Goal: Navigation & Orientation: Find specific page/section

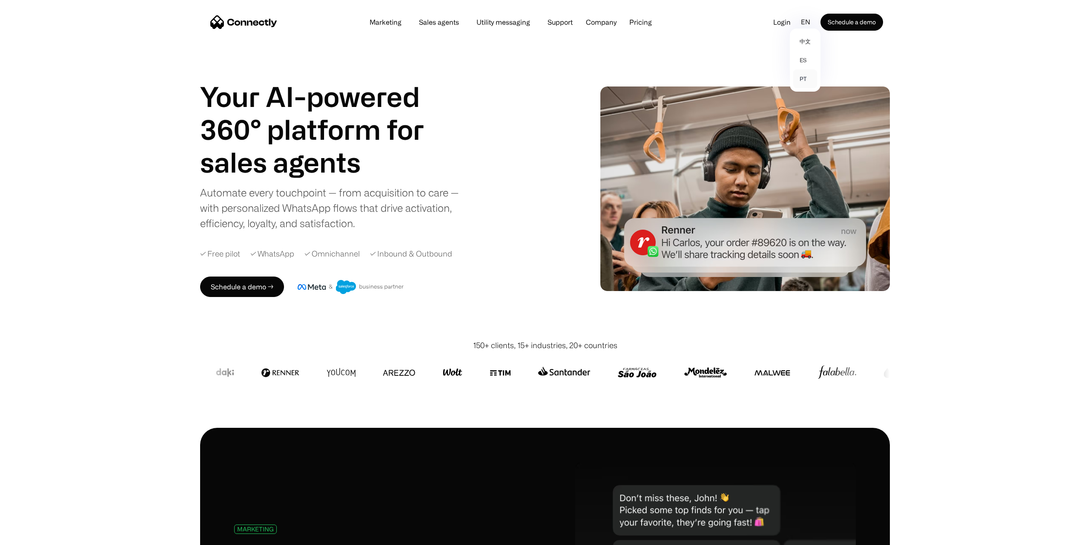
click at [801, 77] on link "pt" at bounding box center [805, 78] width 24 height 19
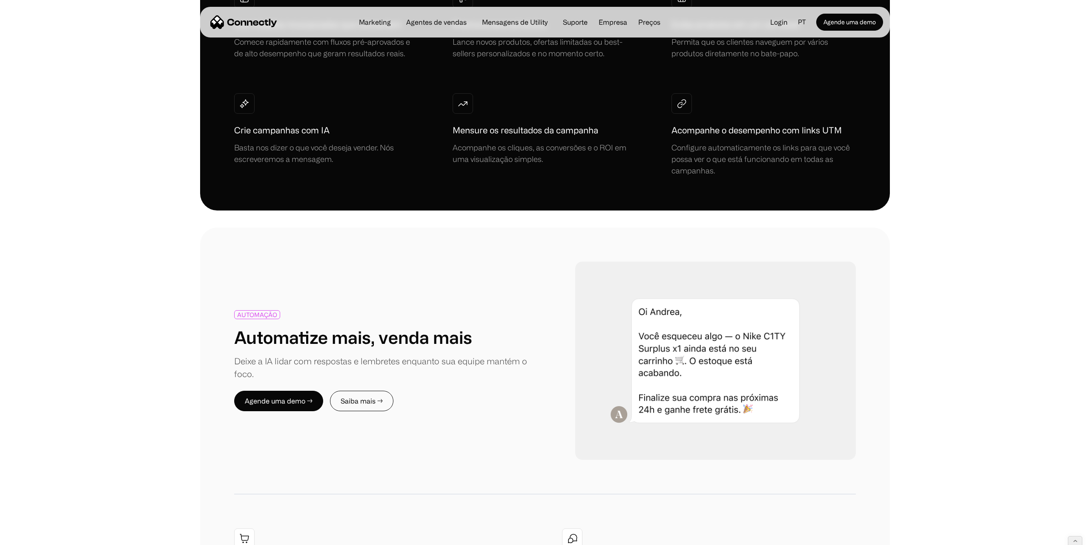
scroll to position [714, 0]
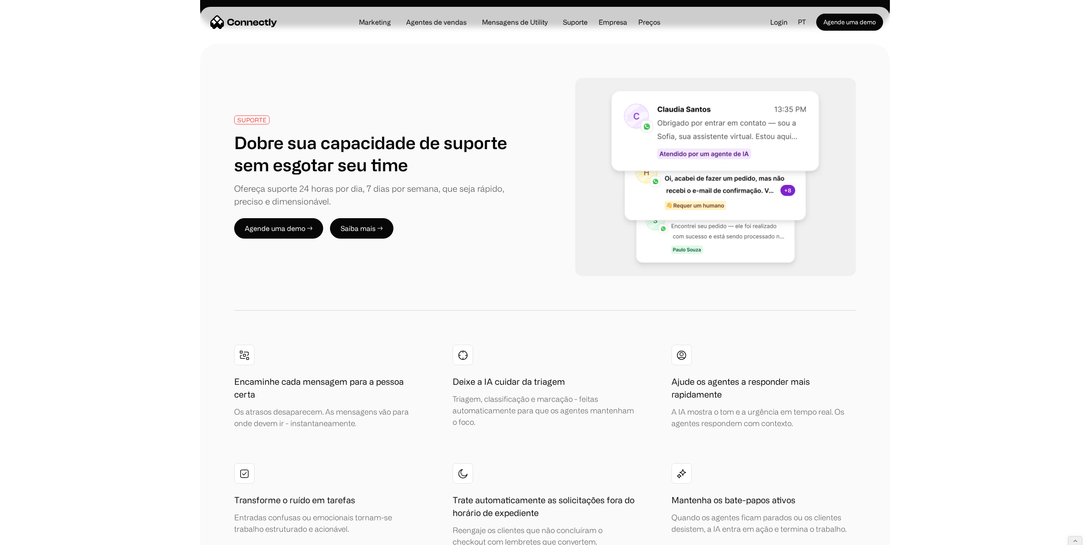
scroll to position [1594, 0]
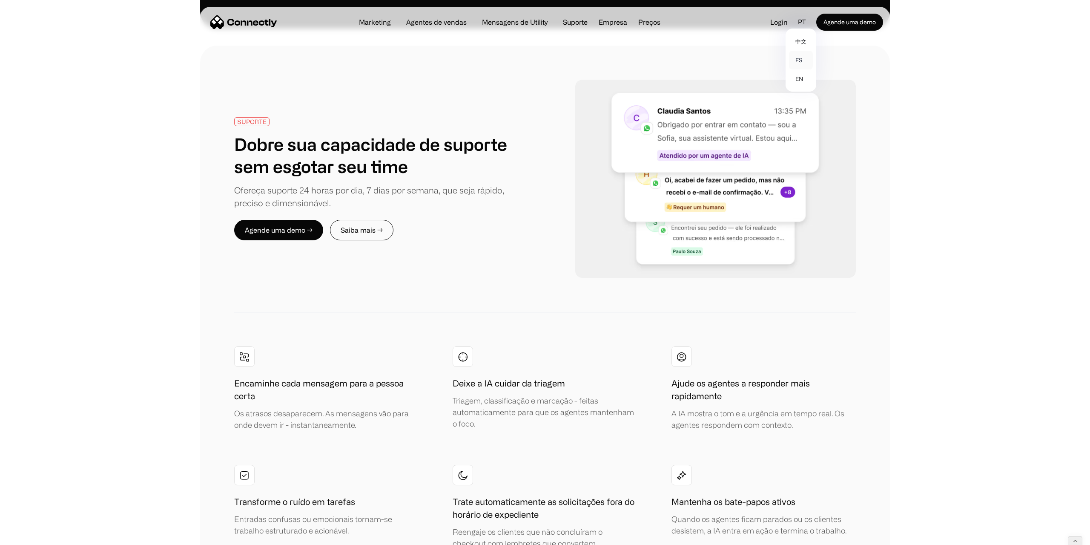
click at [794, 61] on link "es" at bounding box center [801, 60] width 24 height 19
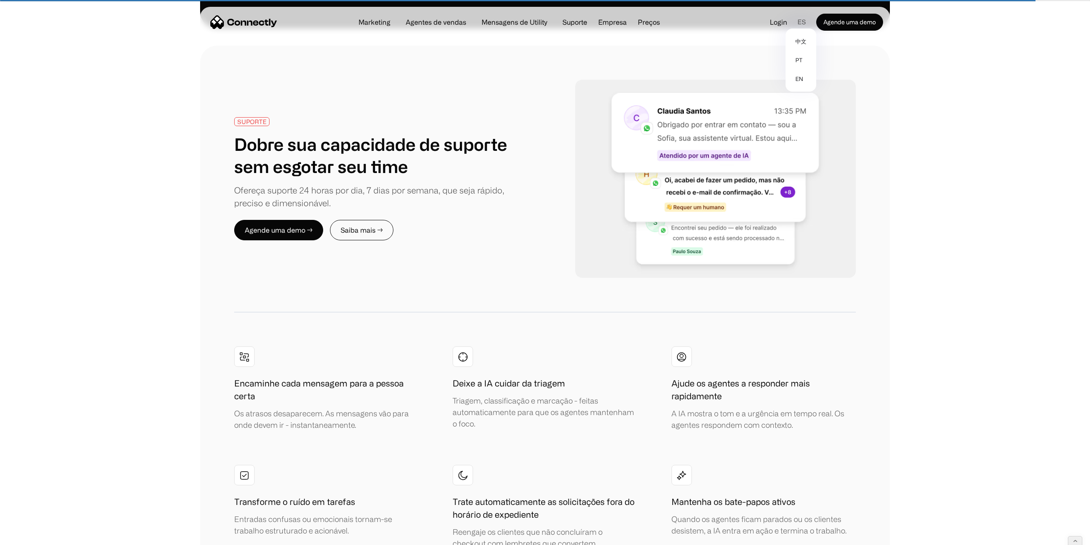
scroll to position [1641, 0]
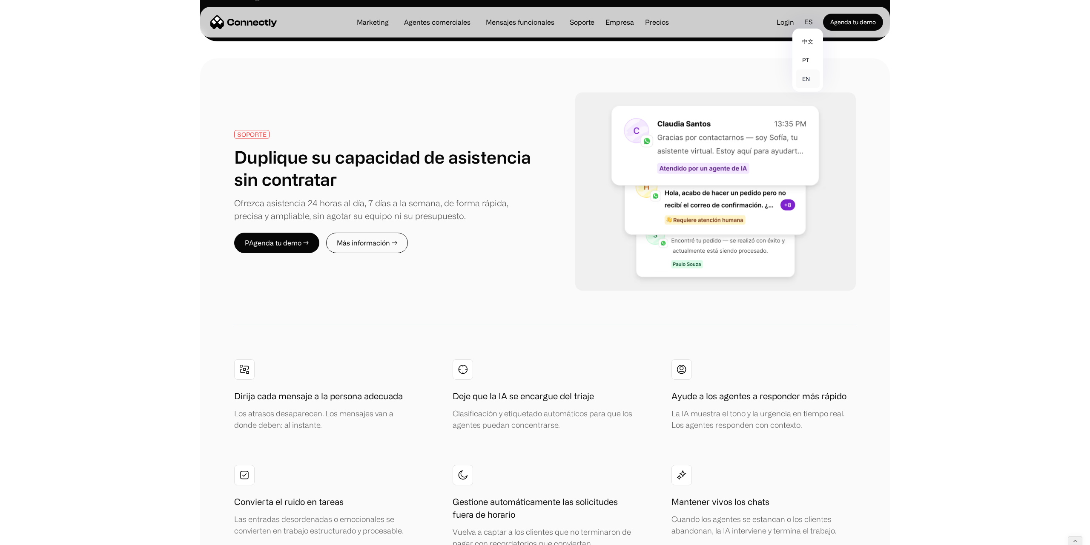
click at [804, 77] on link "en" at bounding box center [808, 78] width 24 height 19
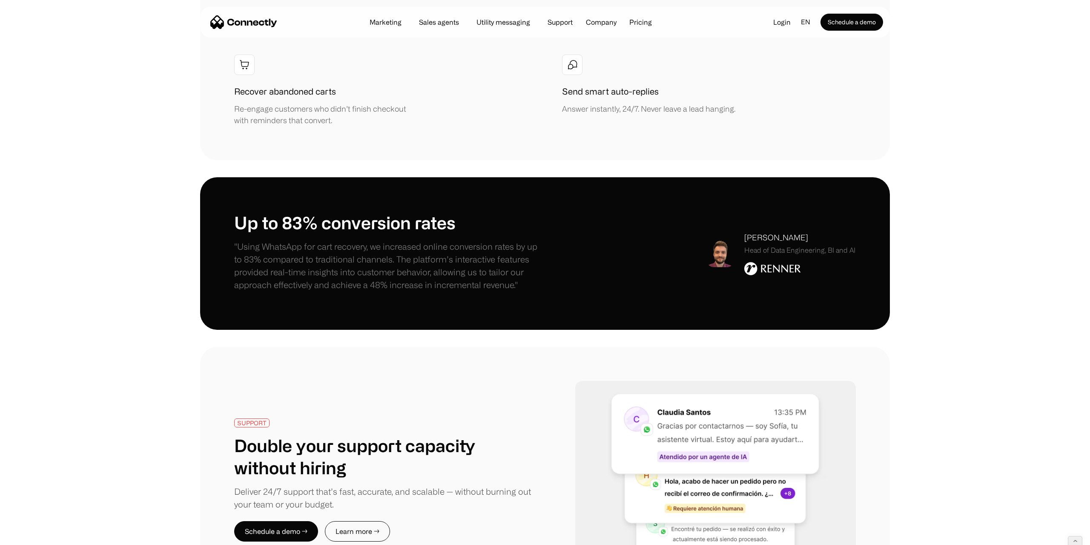
scroll to position [1255, 0]
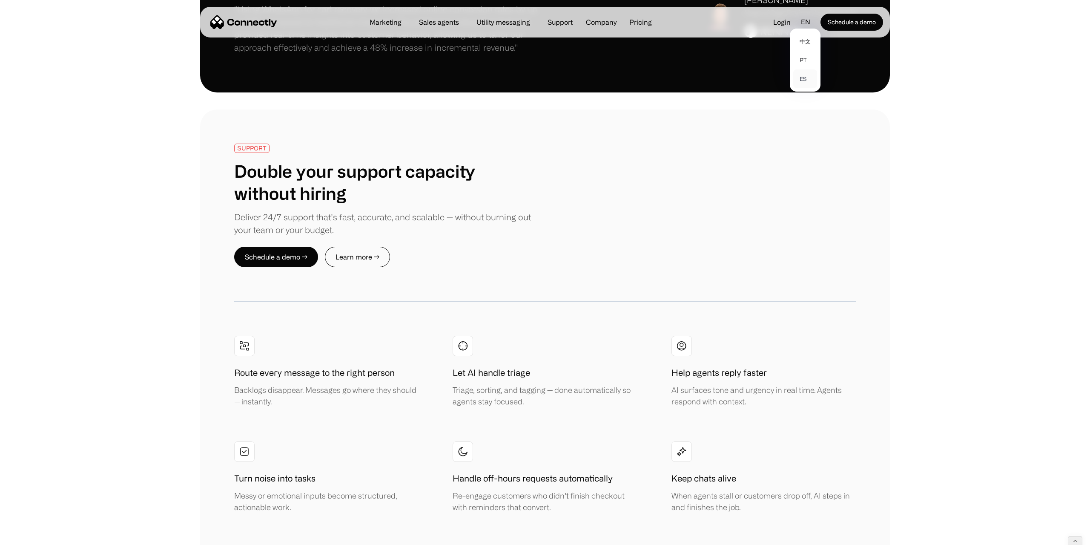
click at [808, 81] on link "es" at bounding box center [805, 78] width 24 height 19
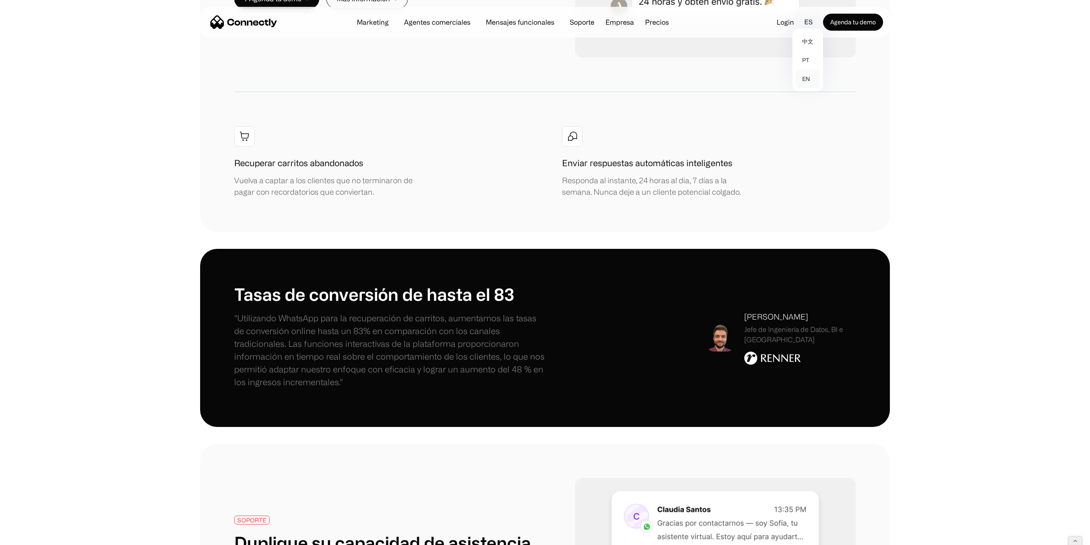
scroll to position [1564, 0]
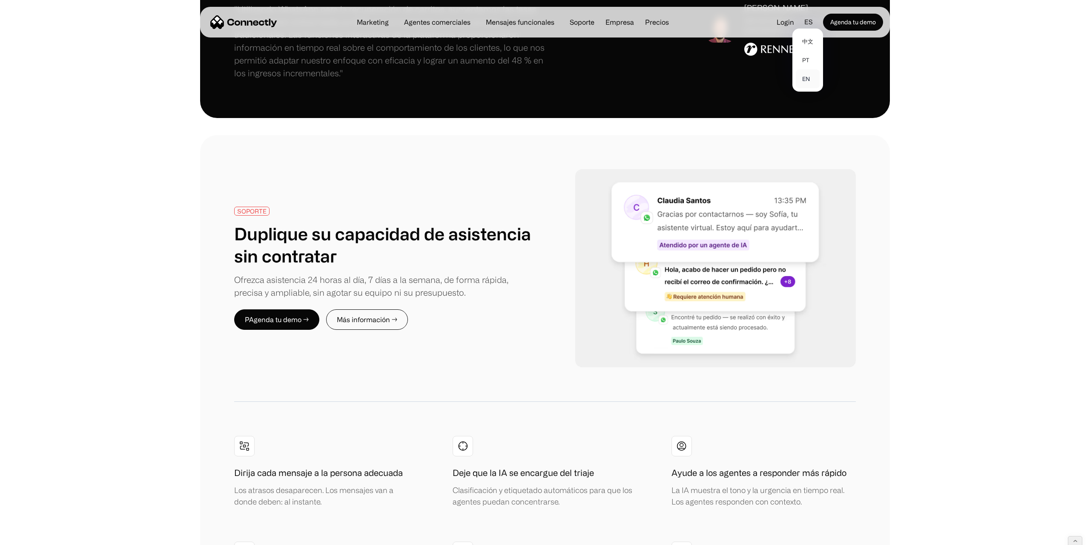
click at [806, 82] on link "en" at bounding box center [808, 78] width 24 height 19
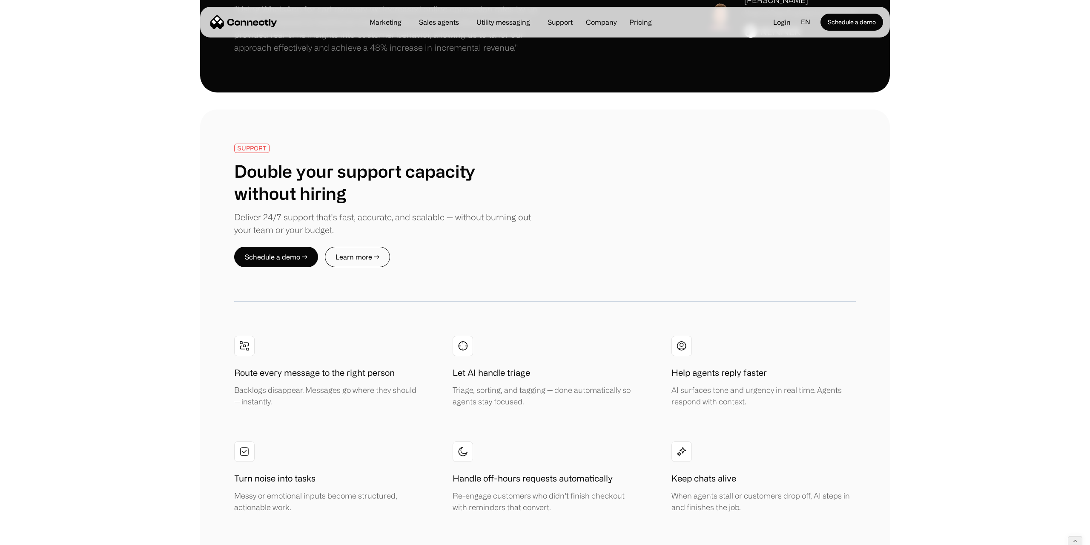
click at [919, 172] on div "SUPPORT Double your support capacity without hiring Deliver 24/7 support that’s…" at bounding box center [545, 380] width 1090 height 542
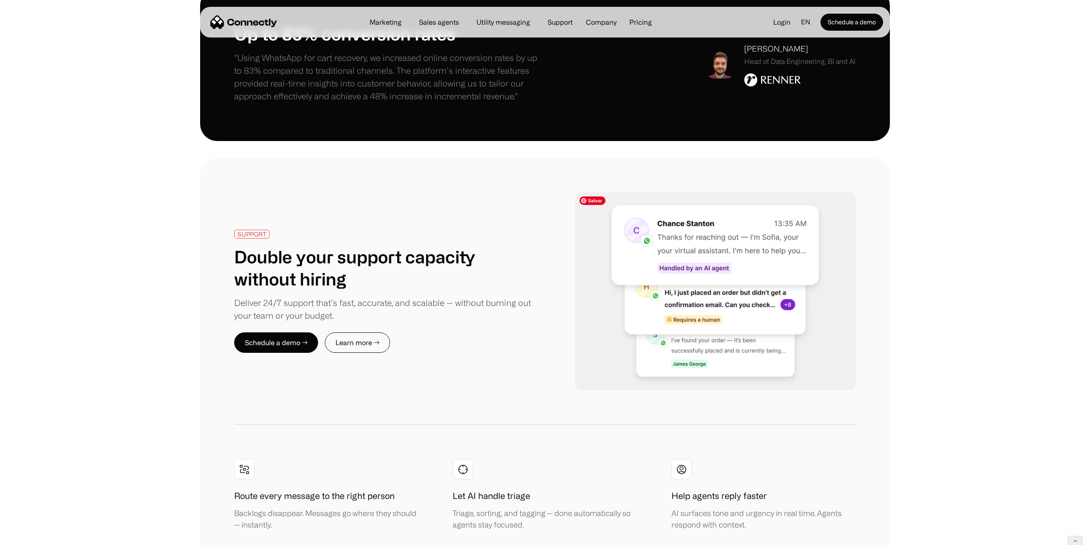
scroll to position [1437, 0]
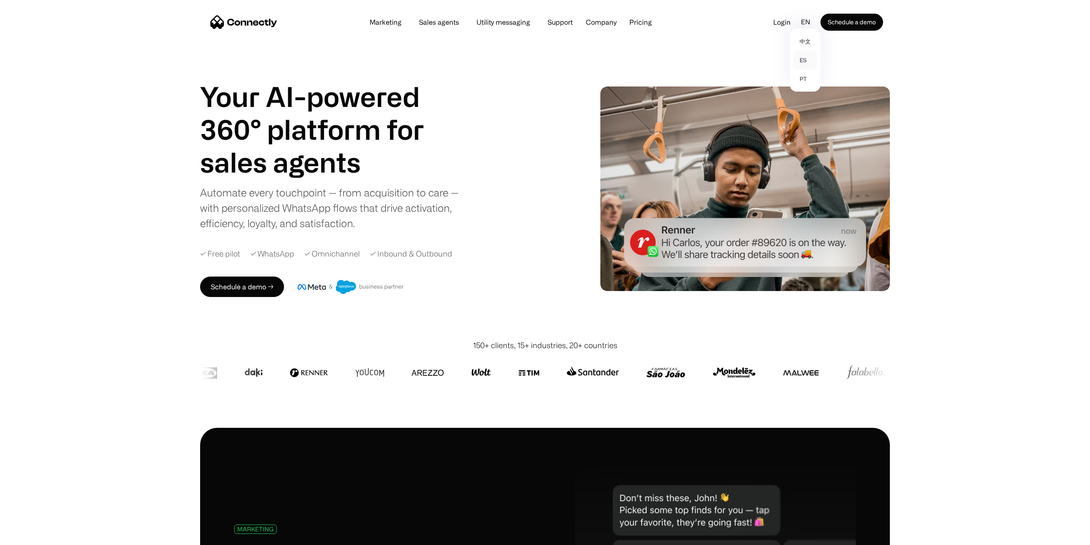
click at [806, 55] on link "es" at bounding box center [805, 60] width 24 height 19
